Goal: Task Accomplishment & Management: Complete application form

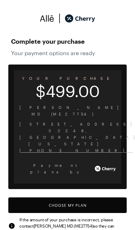
click at [51, 197] on button "Choose My Plan" at bounding box center [67, 205] width 118 height 16
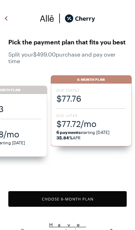
click at [77, 107] on div "Due [DATE] $77.76 Due Later $77.72/mo 6 payments starting [DATE] 35.84% APR" at bounding box center [91, 114] width 81 height 63
click at [55, 198] on button "Choose 6 -Month Plan" at bounding box center [67, 199] width 118 height 16
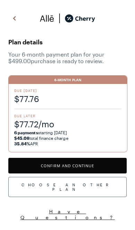
click at [54, 162] on button "Confirm and Continue" at bounding box center [67, 166] width 118 height 16
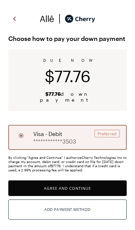
click at [44, 181] on button "Agree and Continue" at bounding box center [67, 188] width 118 height 16
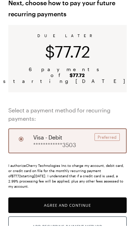
scroll to position [31, 0]
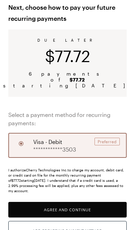
click at [60, 201] on button "Agree and Continue" at bounding box center [67, 209] width 118 height 16
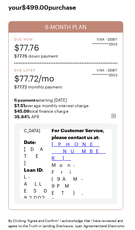
scroll to position [72, 0]
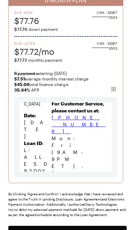
click at [58, 229] on button "Agree and Confirm" at bounding box center [67, 233] width 118 height 16
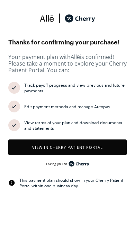
click at [63, 151] on button "View in Cherry patient portal" at bounding box center [67, 147] width 118 height 16
